Goal: Transaction & Acquisition: Purchase product/service

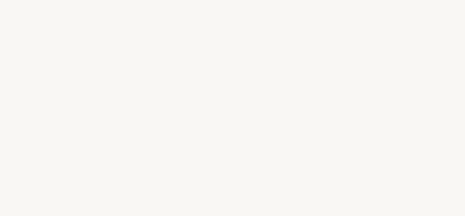
select select "FR"
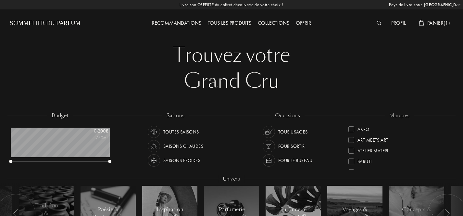
scroll to position [32, 99]
click at [365, 152] on div "Atelier Materi" at bounding box center [373, 149] width 31 height 9
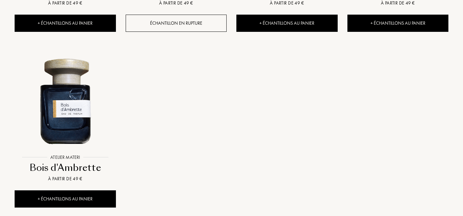
scroll to position [596, 0]
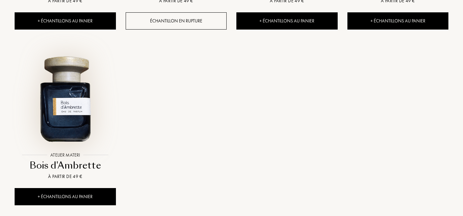
click at [77, 104] on img at bounding box center [65, 98] width 100 height 100
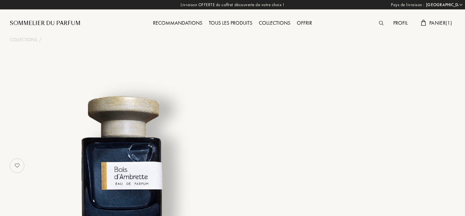
select select "FR"
